Goal: Task Accomplishment & Management: Use online tool/utility

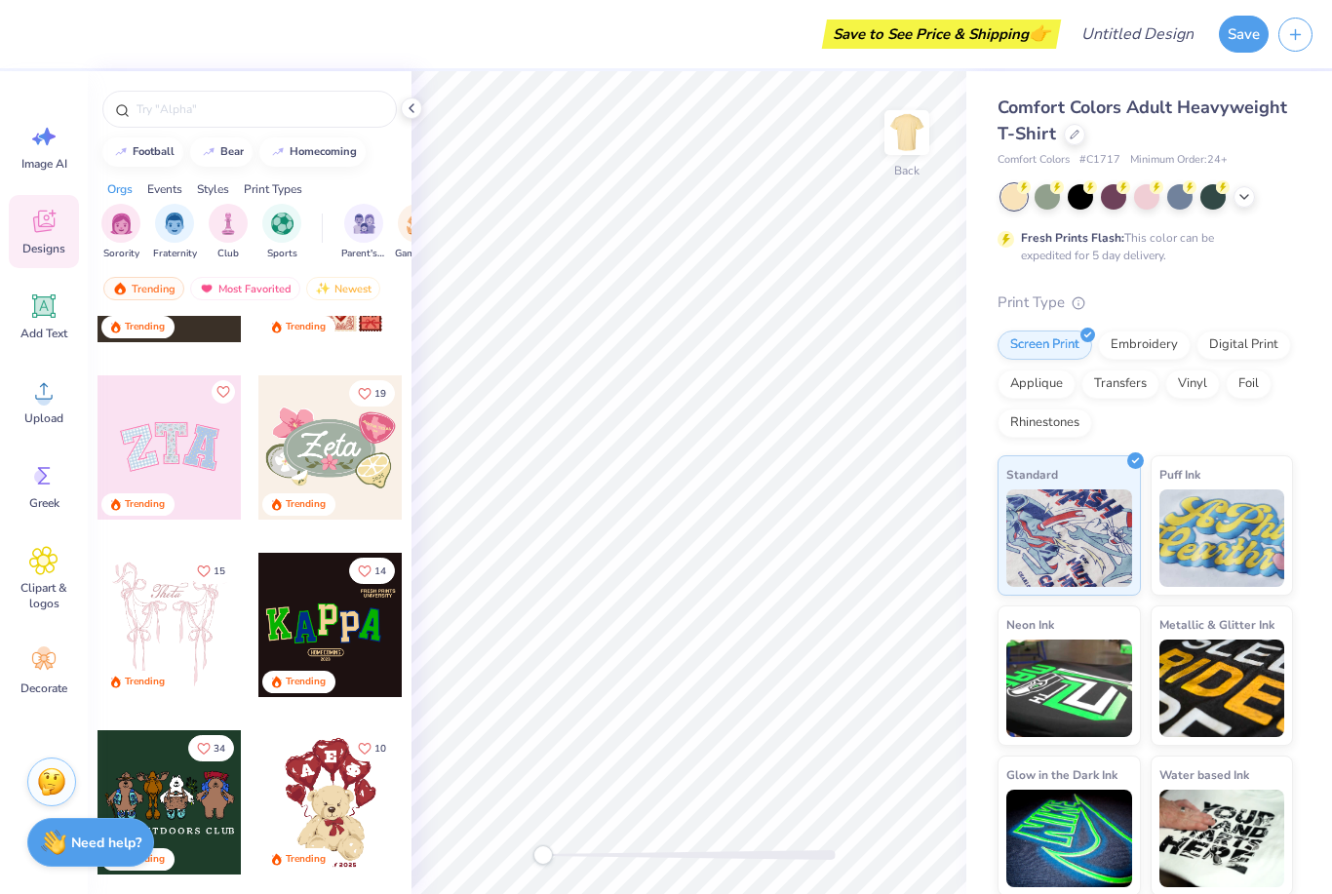
scroll to position [297, 0]
click at [1084, 189] on icon at bounding box center [1090, 187] width 14 height 14
click at [1240, 196] on icon at bounding box center [1245, 197] width 16 height 16
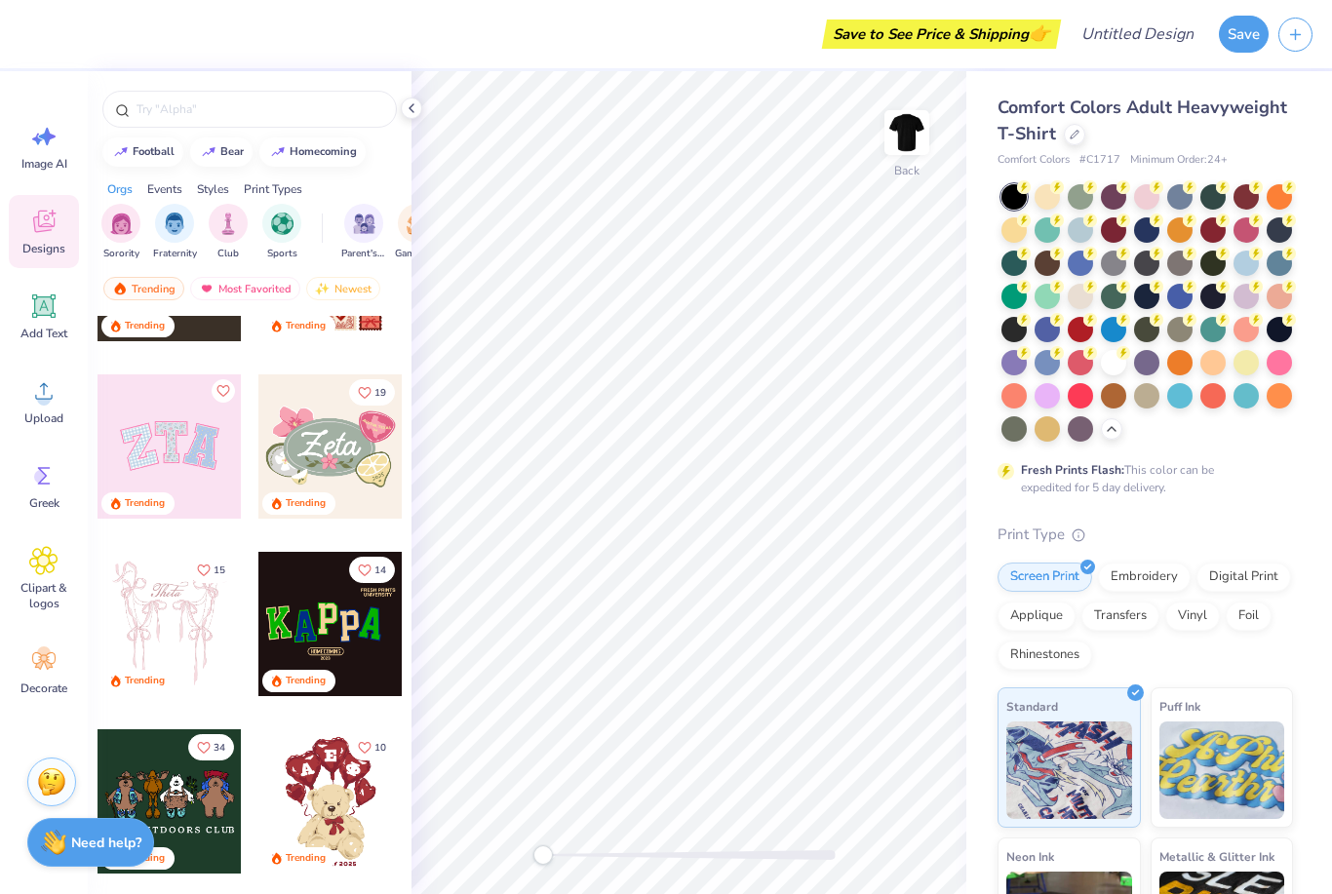
click at [1012, 327] on div at bounding box center [1013, 329] width 25 height 25
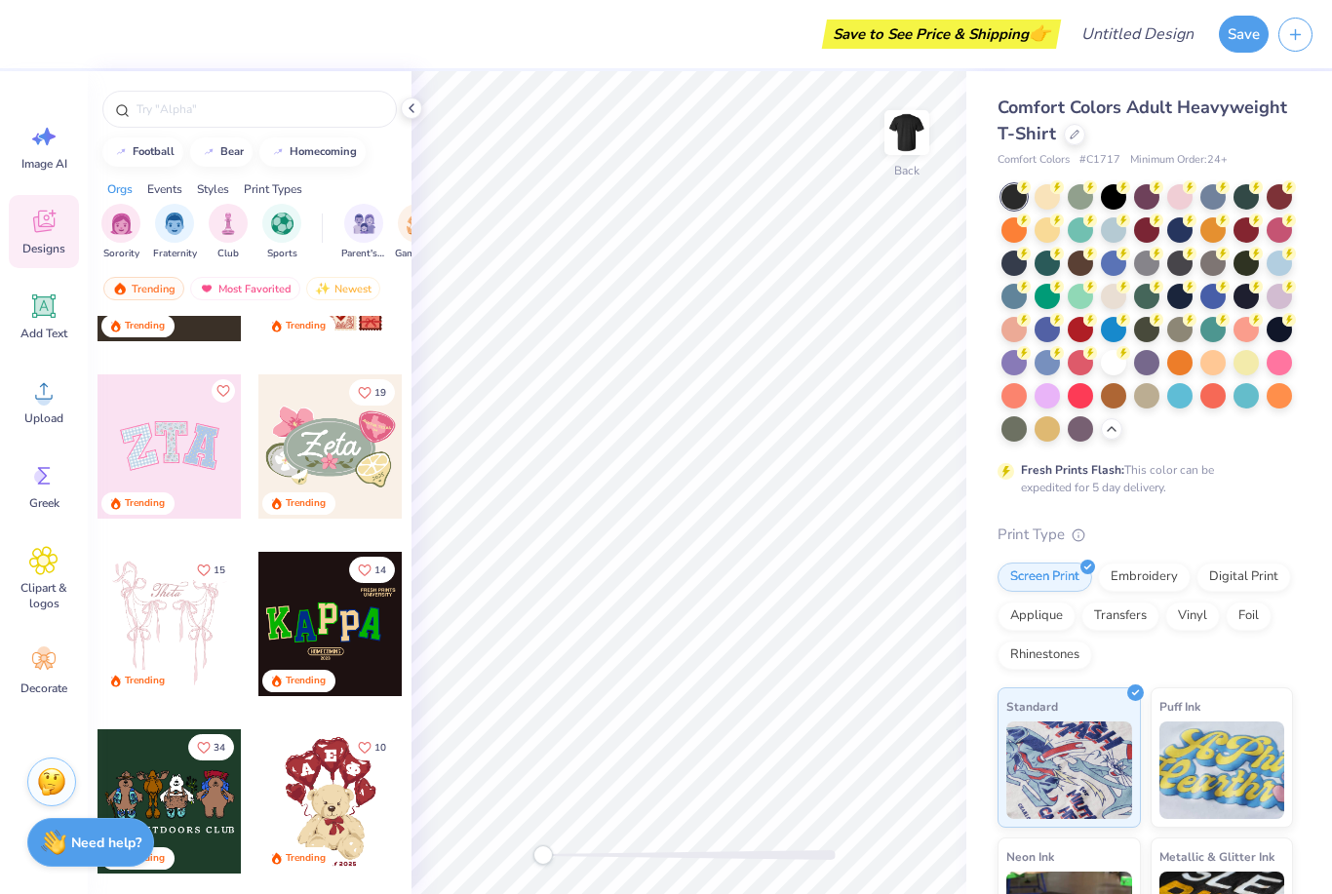
click at [1119, 185] on circle at bounding box center [1124, 187] width 14 height 14
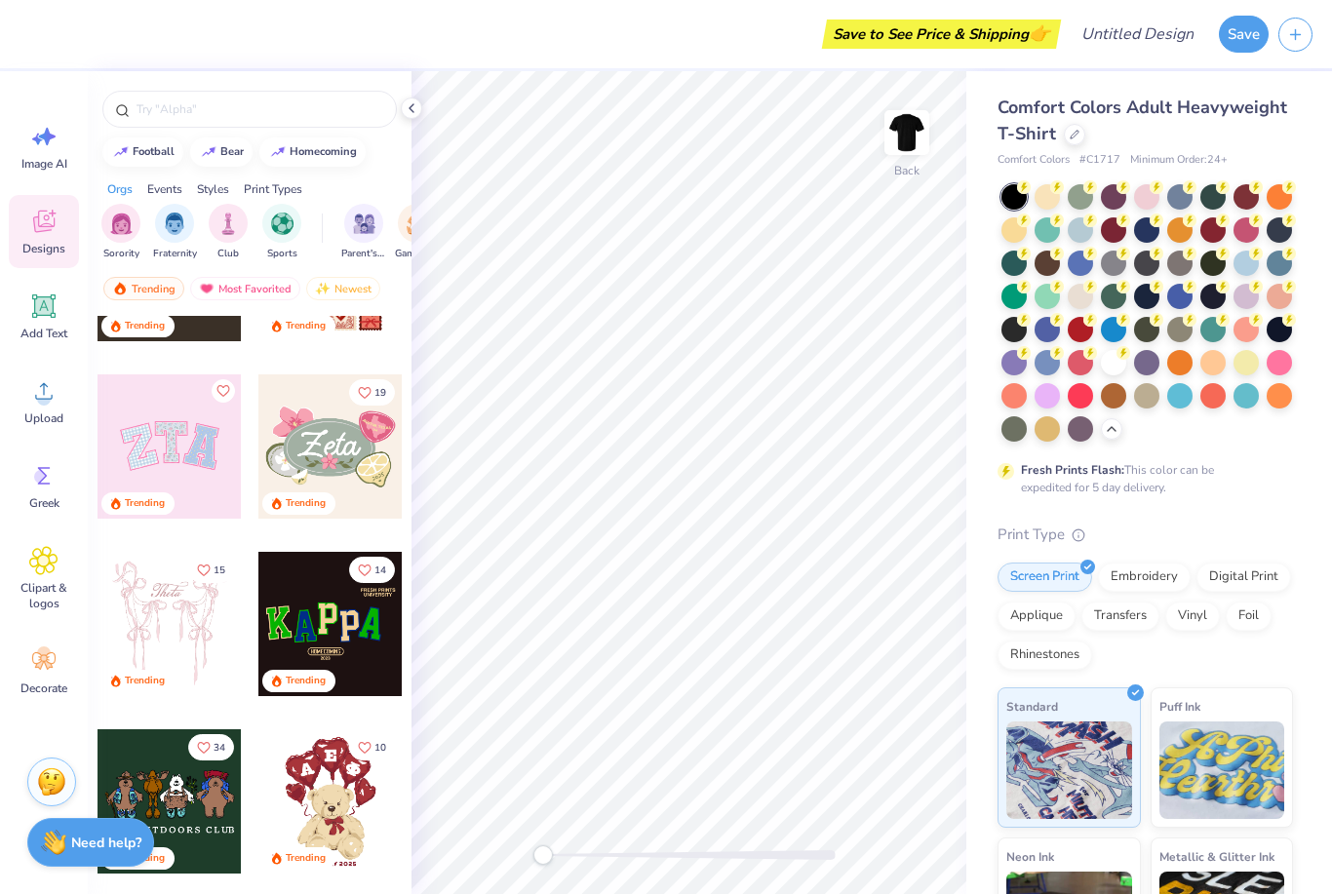
click at [1292, 333] on div at bounding box center [1279, 329] width 25 height 25
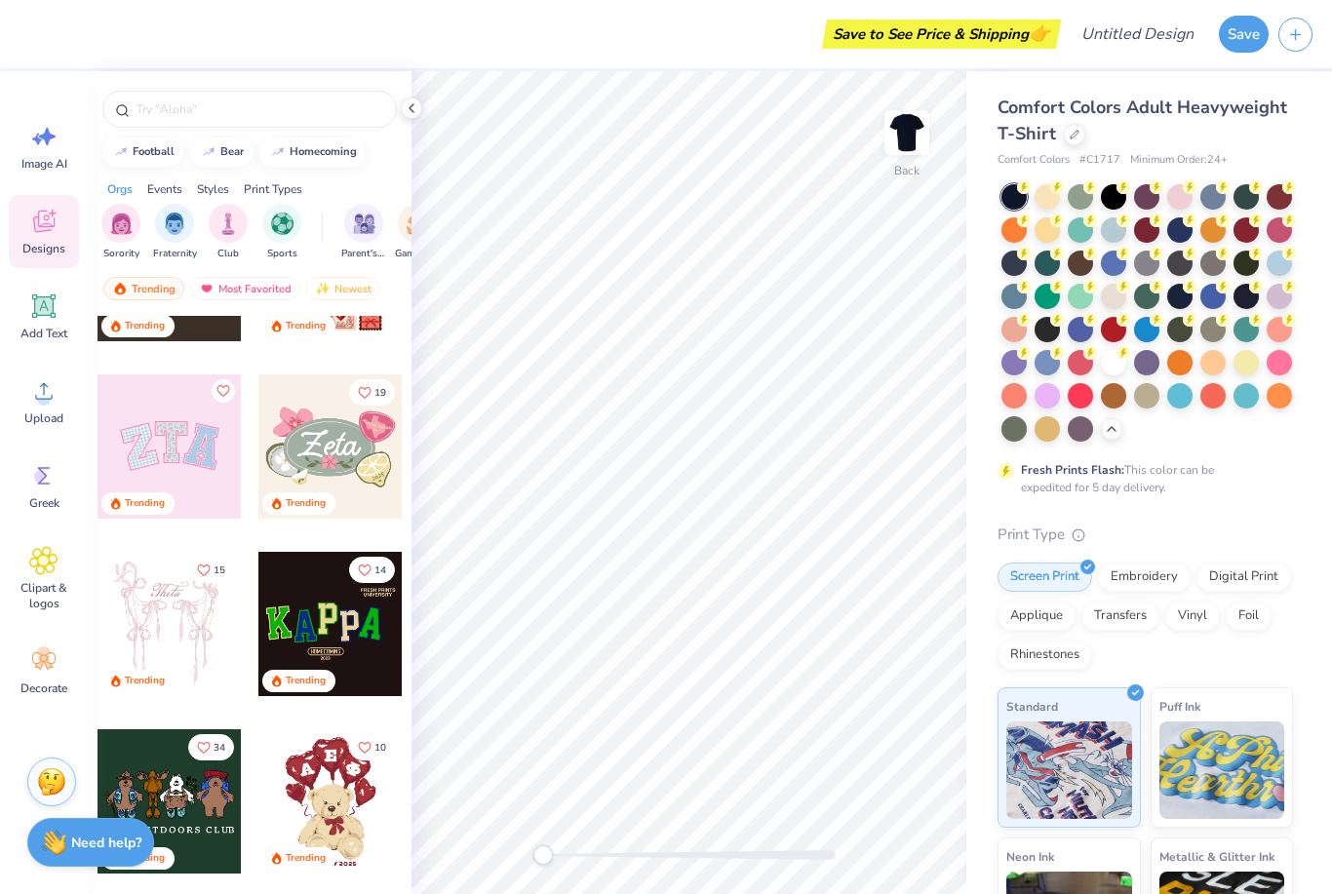
click at [1237, 303] on div at bounding box center [1246, 296] width 25 height 25
click at [1267, 320] on div at bounding box center [1279, 329] width 25 height 25
click at [1041, 321] on div at bounding box center [1047, 329] width 25 height 25
click at [166, 117] on input "text" at bounding box center [260, 109] width 250 height 20
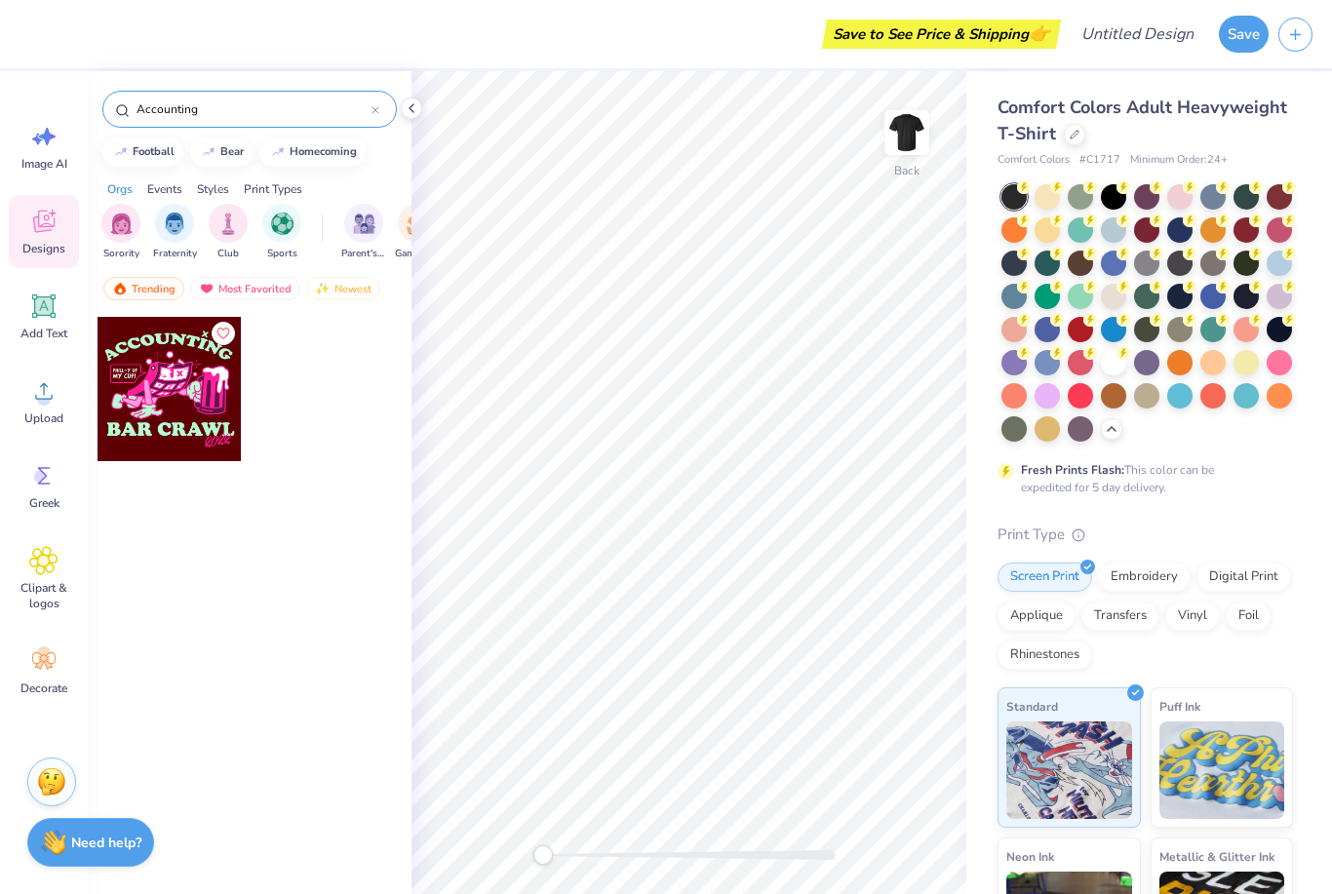
type input "Accounting"
click at [163, 423] on div at bounding box center [170, 389] width 144 height 144
click at [1248, 35] on button "Save" at bounding box center [1244, 34] width 50 height 37
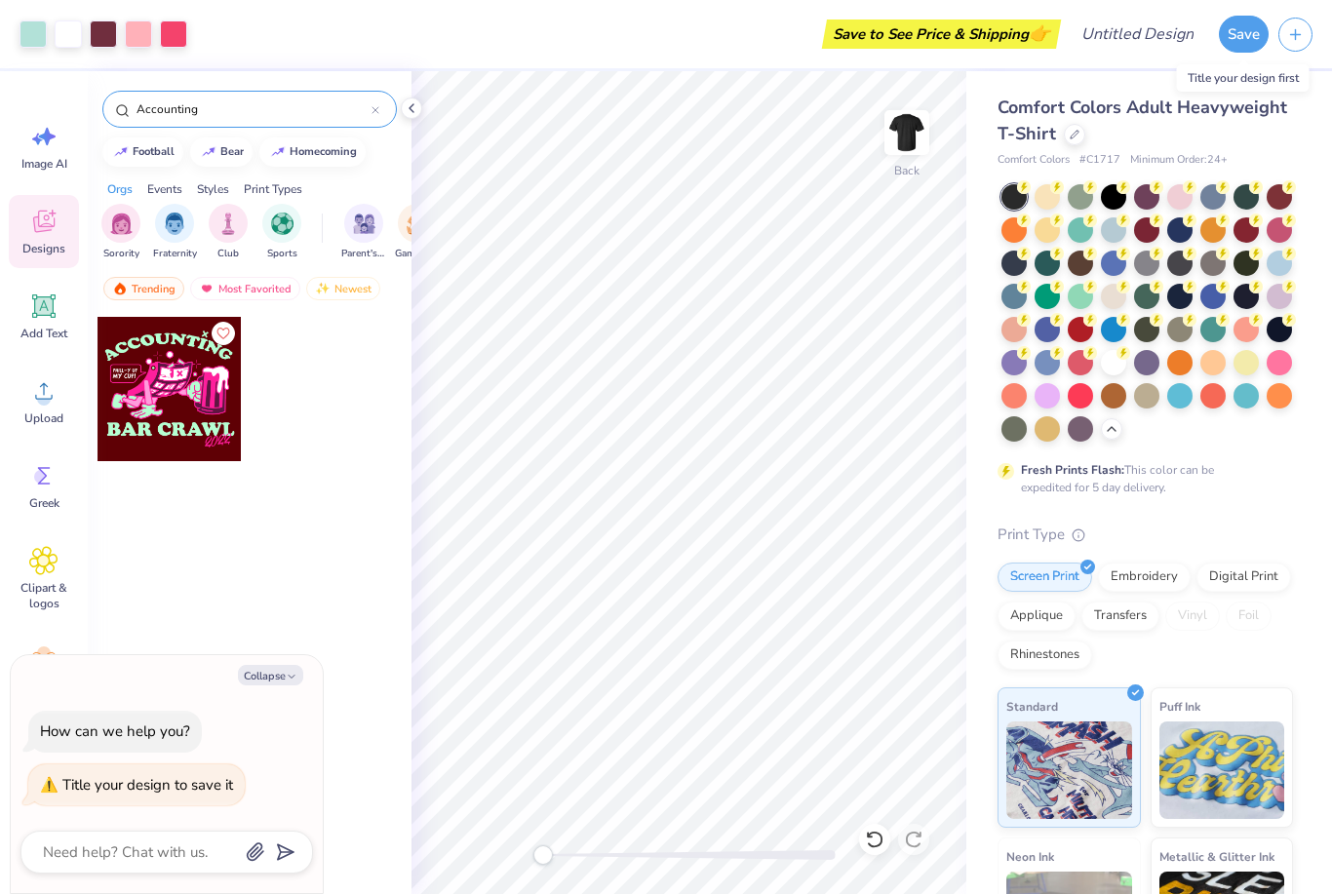
click at [1257, 24] on button "Save" at bounding box center [1244, 34] width 50 height 37
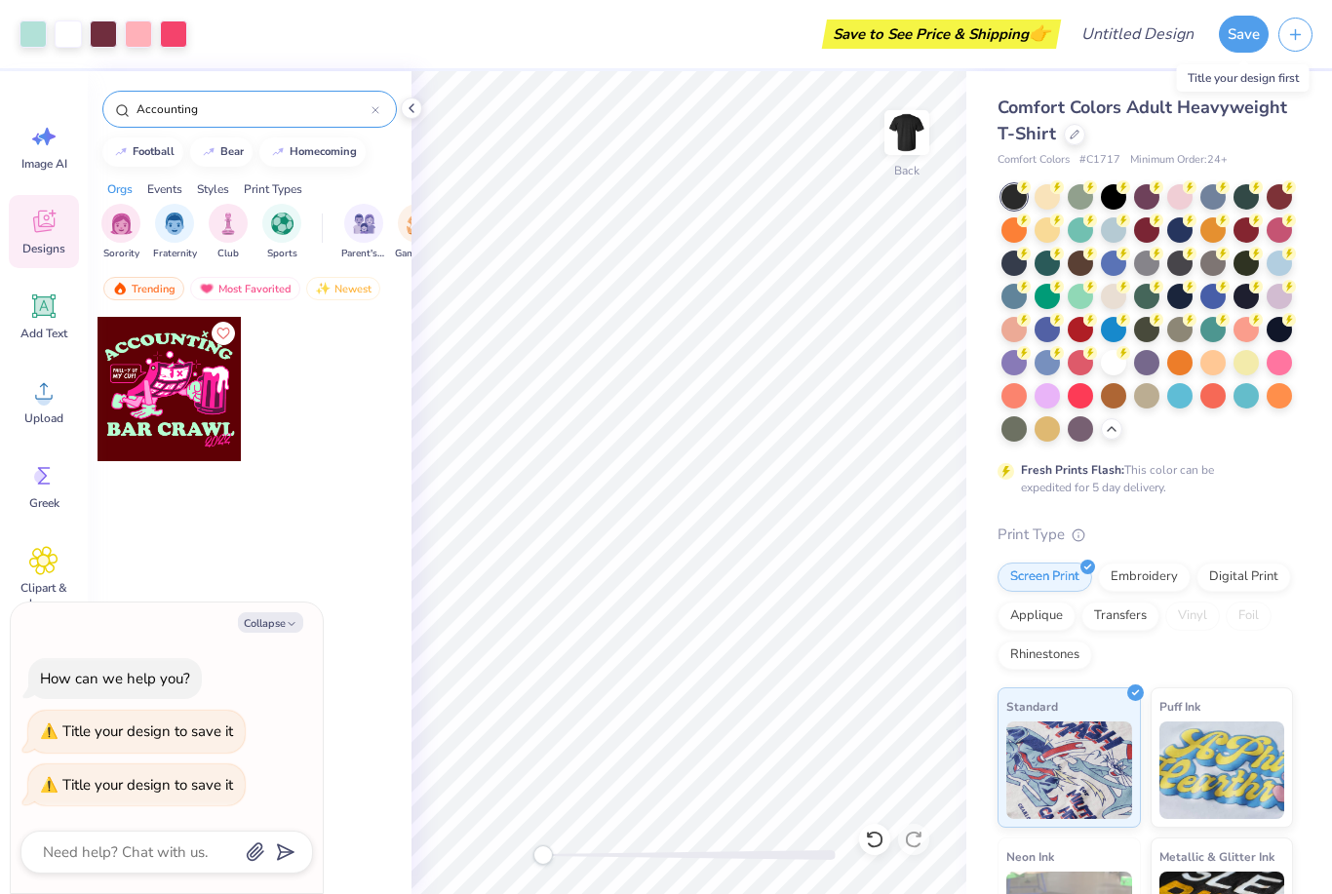
click at [1252, 37] on button "Save" at bounding box center [1244, 34] width 50 height 37
type textarea "x"
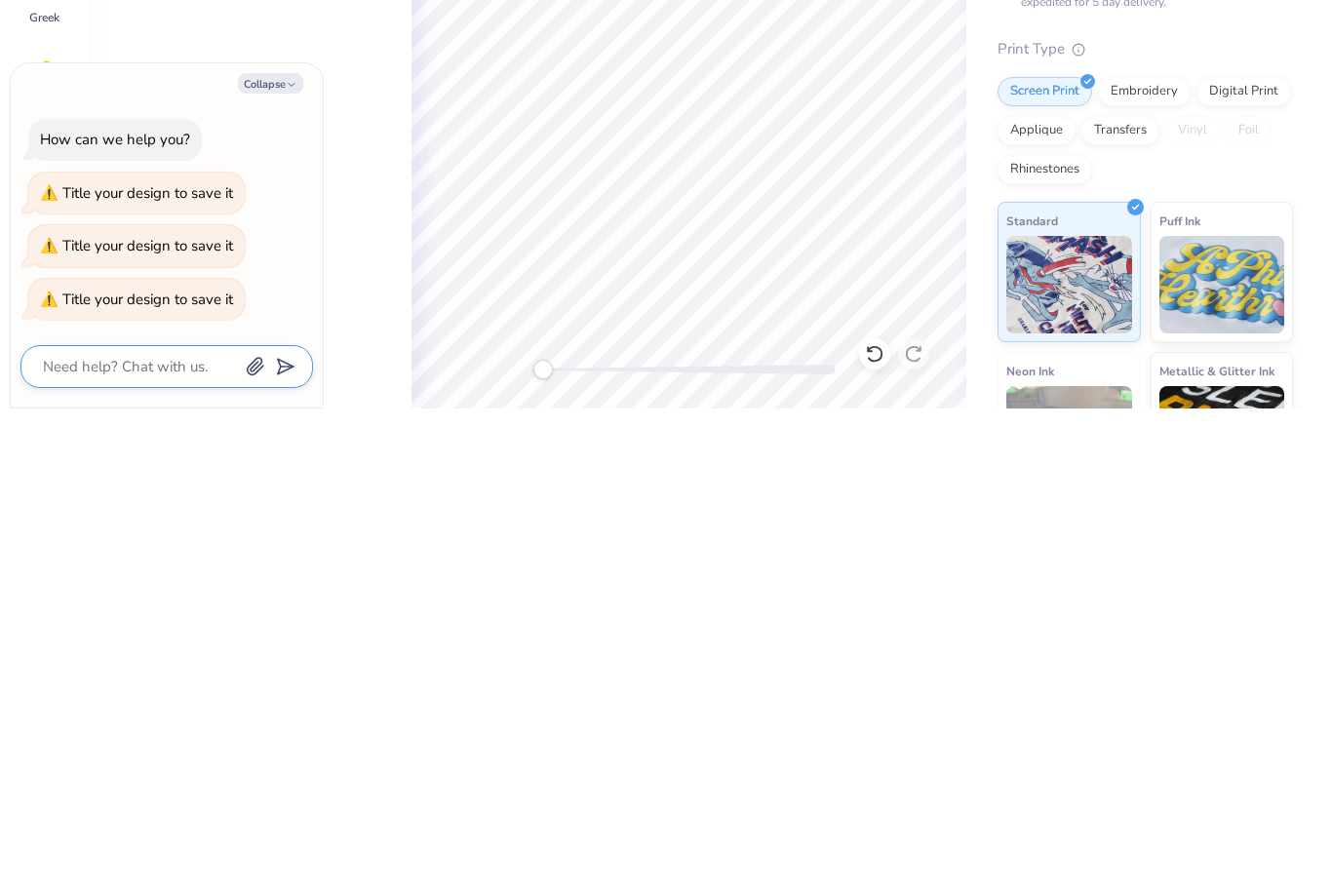
type textarea "H"
type textarea "x"
type textarea "Hh"
type textarea "x"
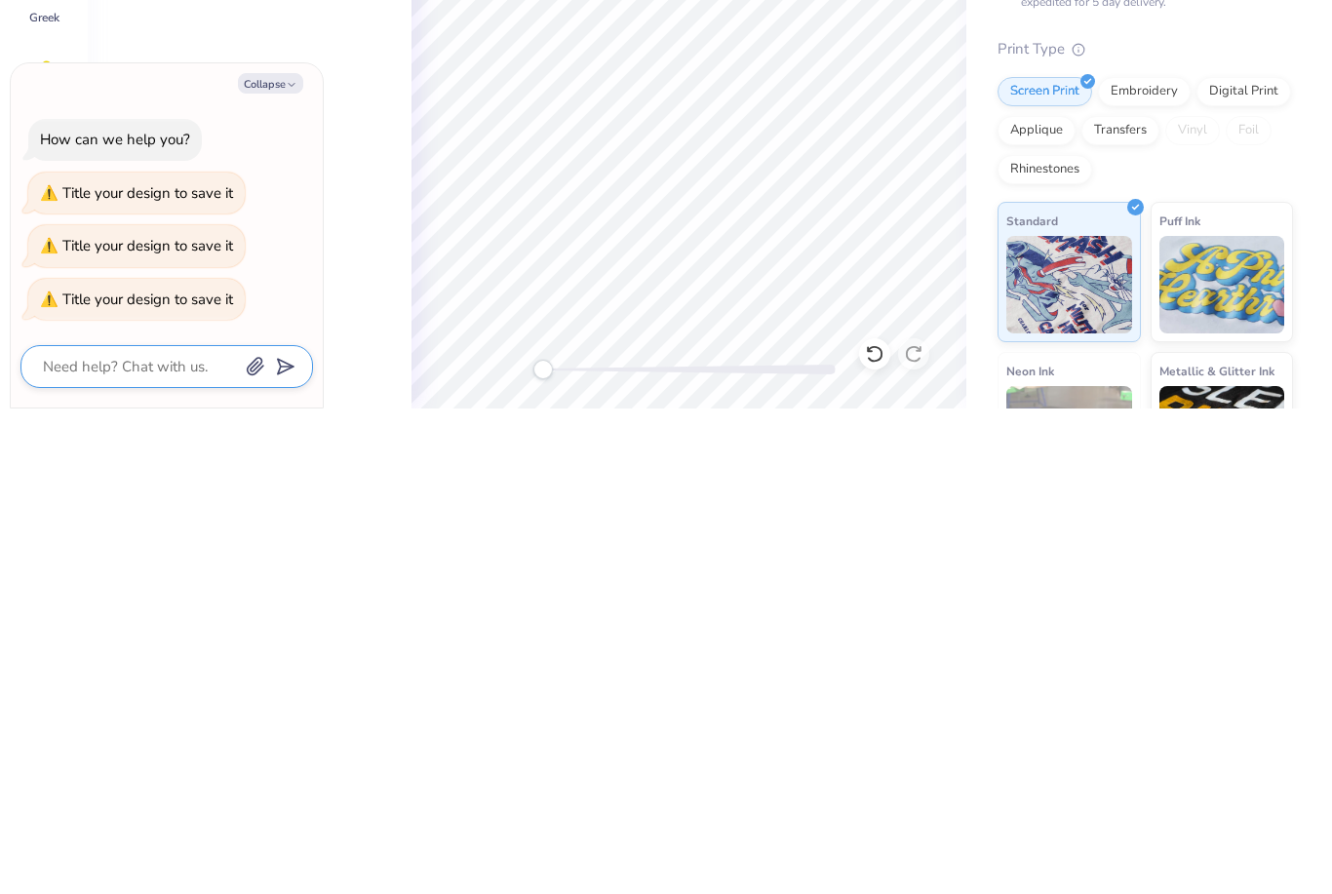
type input "Hh"
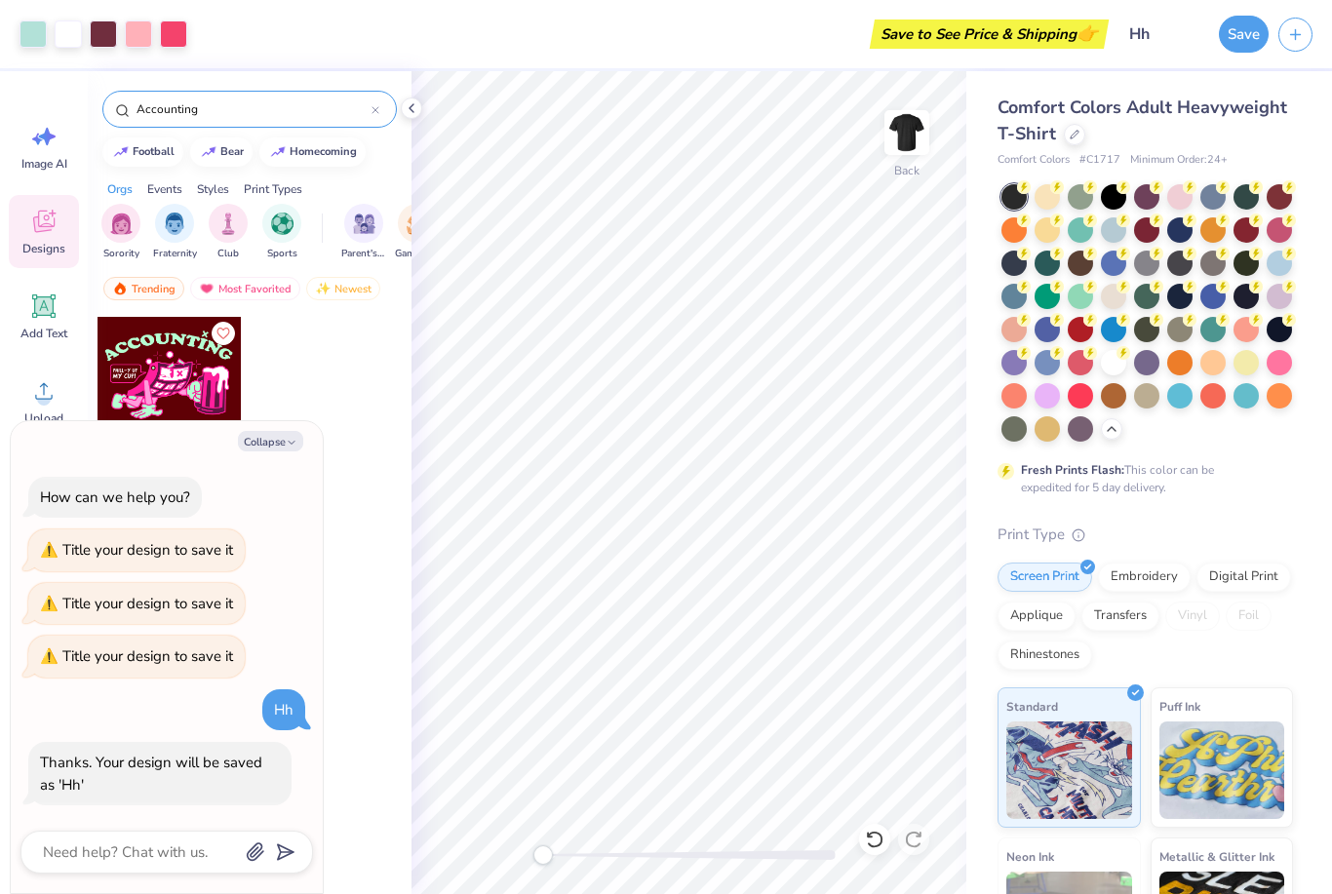
click at [1246, 34] on button "Save" at bounding box center [1244, 34] width 50 height 37
type textarea "x"
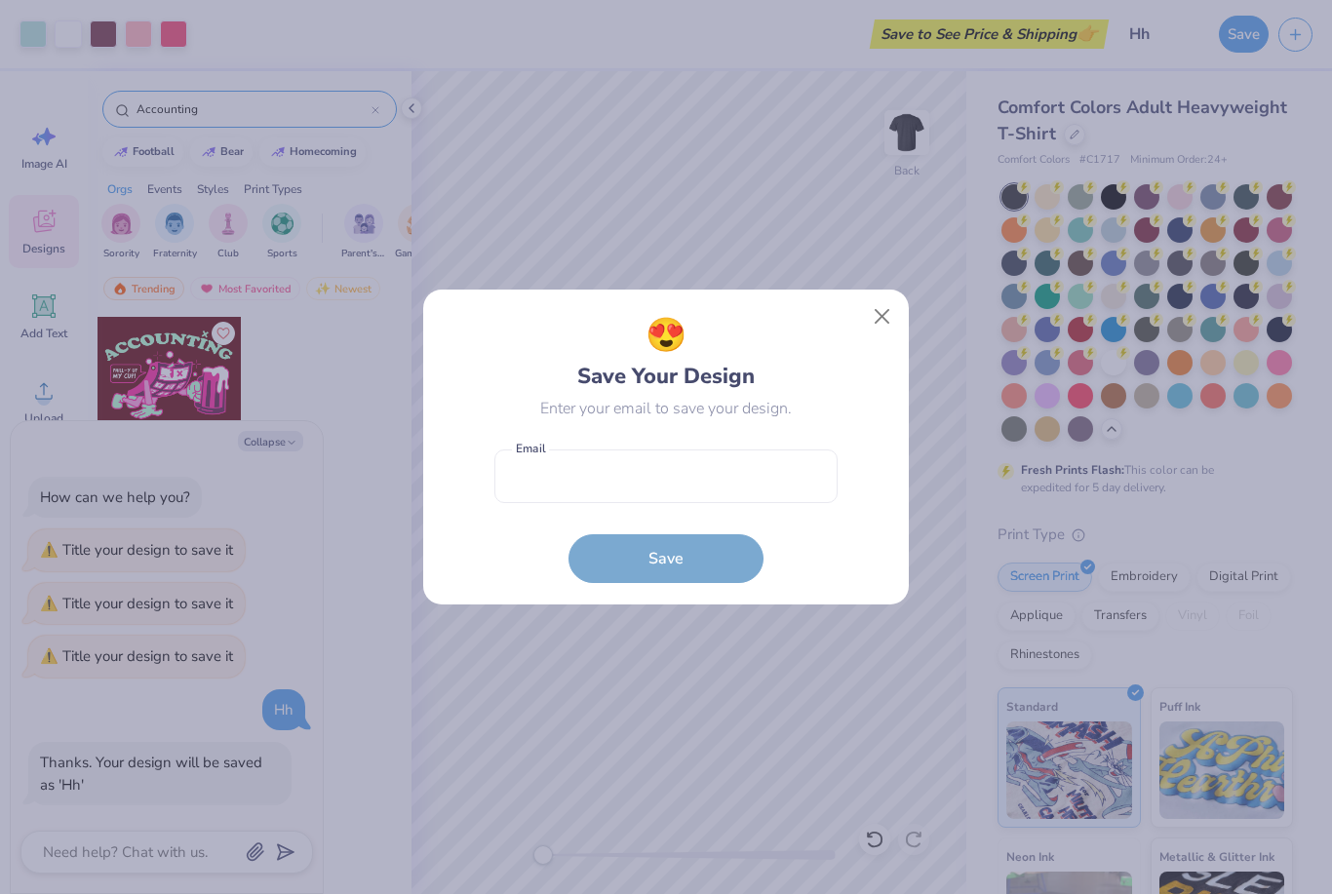
click at [885, 306] on button "Close" at bounding box center [882, 316] width 37 height 37
